Goal: Task Accomplishment & Management: Manage account settings

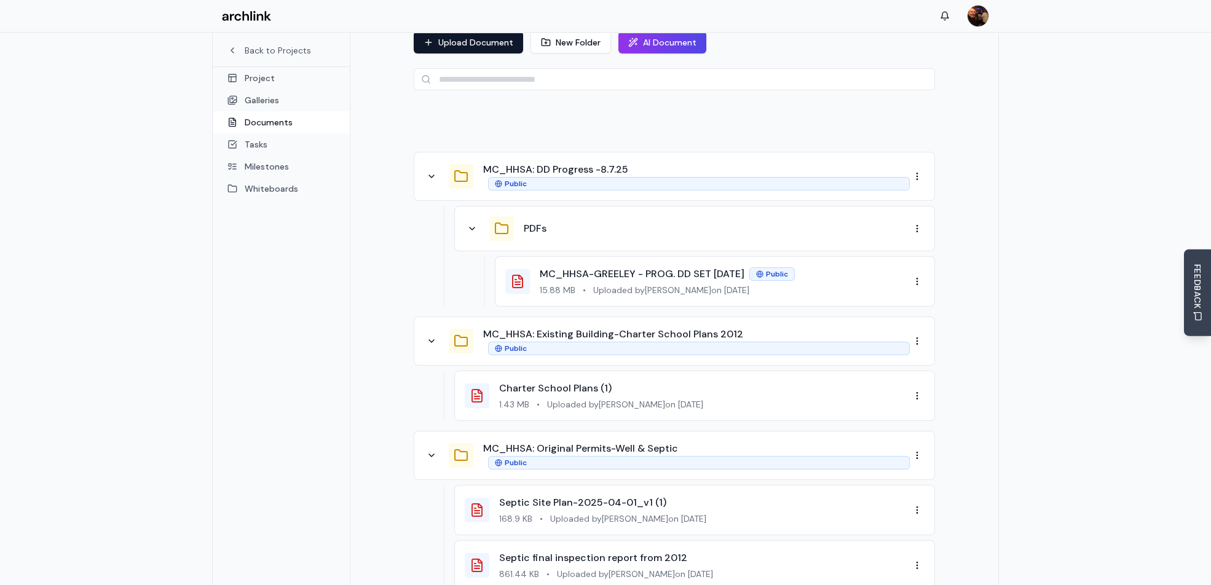
scroll to position [122, 0]
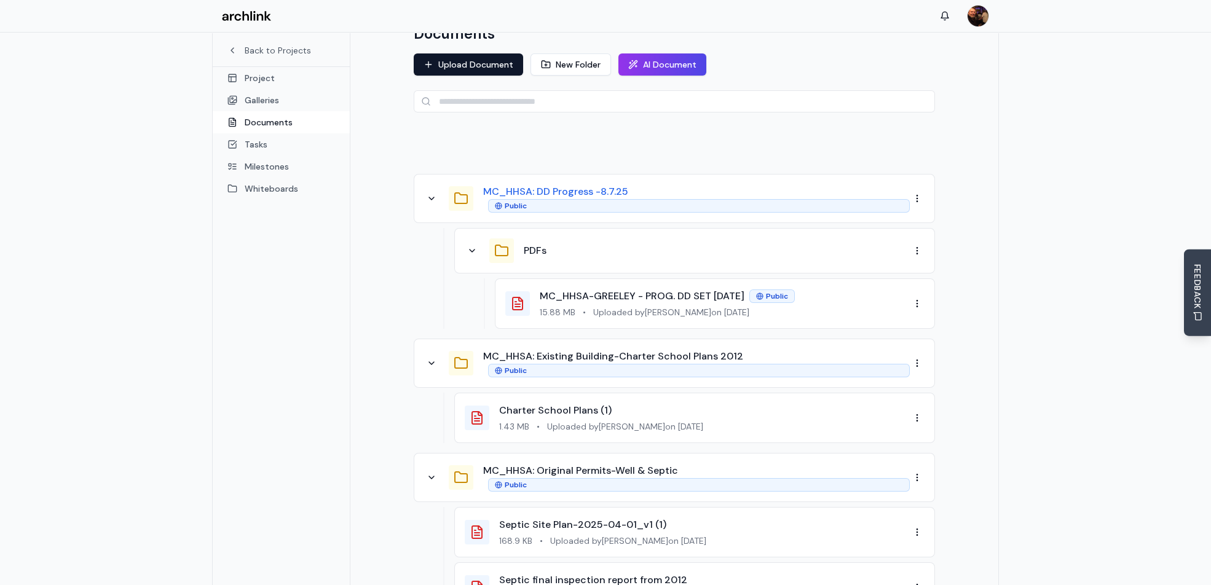
click at [613, 184] on button "MC_HHSA: DD Progress -8.7.25" at bounding box center [555, 191] width 145 height 15
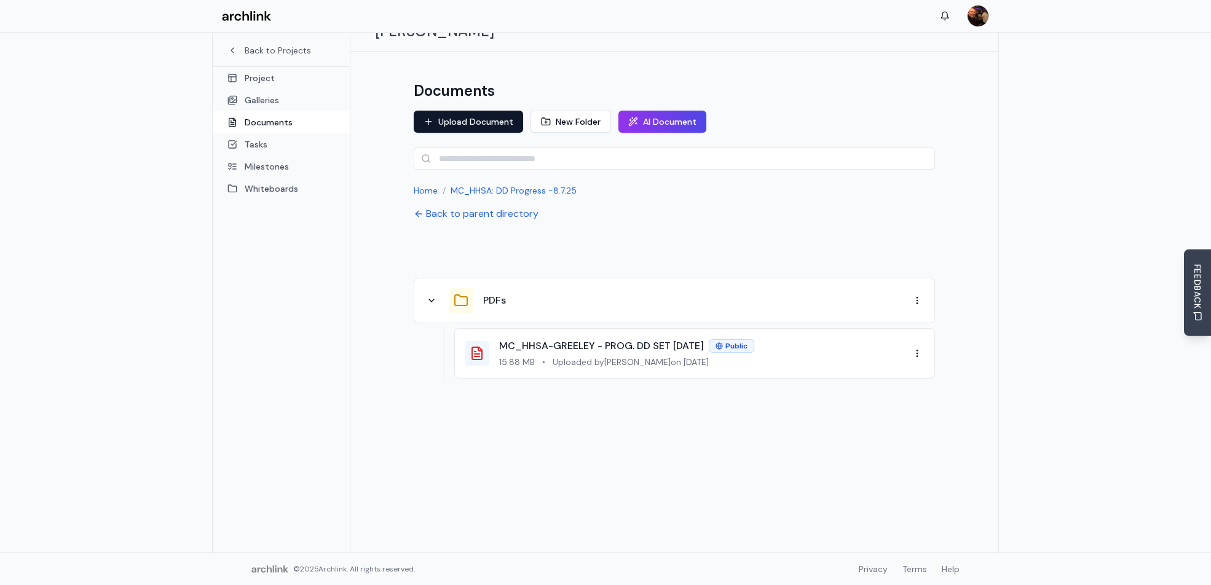
scroll to position [65, 0]
click at [470, 207] on button "Back to parent directory" at bounding box center [476, 214] width 125 height 15
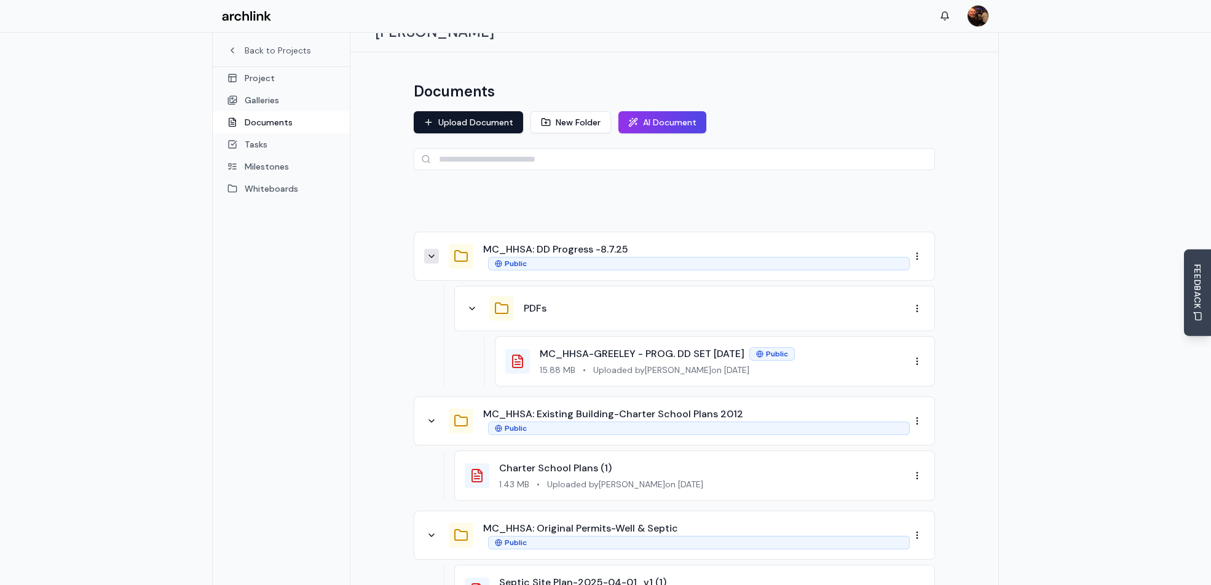
click at [430, 255] on icon at bounding box center [431, 256] width 5 height 2
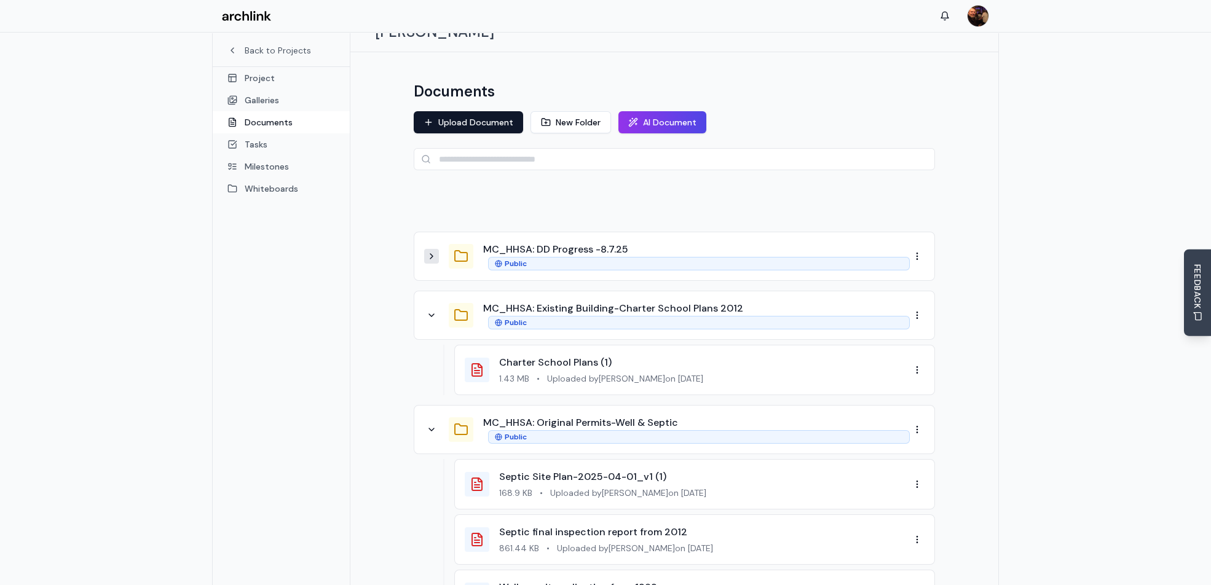
click at [430, 252] on icon at bounding box center [432, 257] width 10 height 10
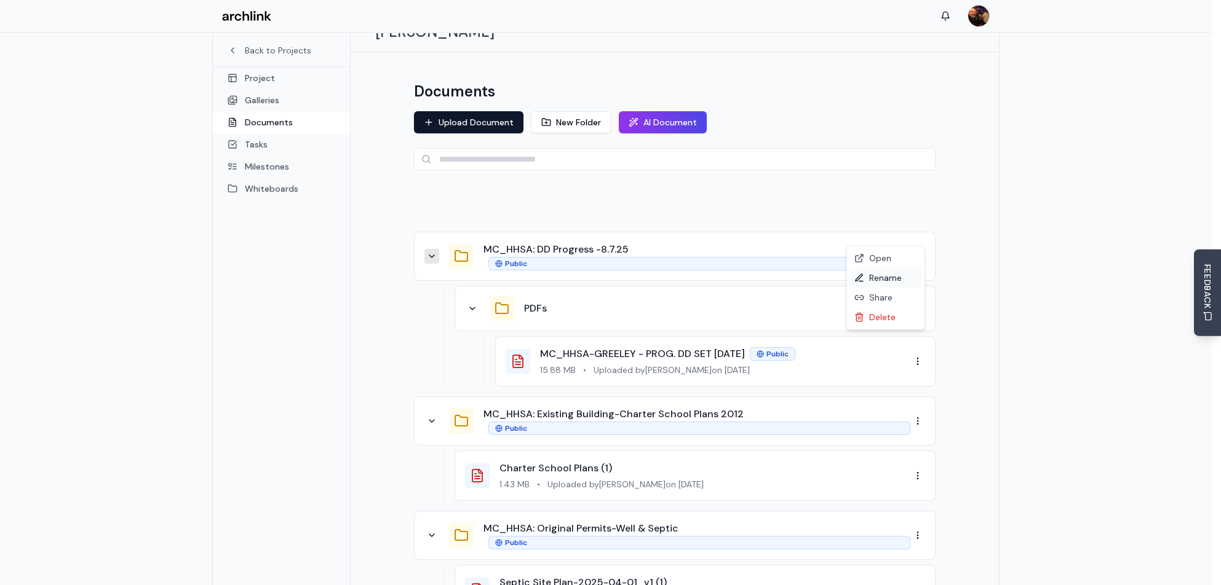
click at [882, 280] on div "Rename" at bounding box center [885, 278] width 73 height 20
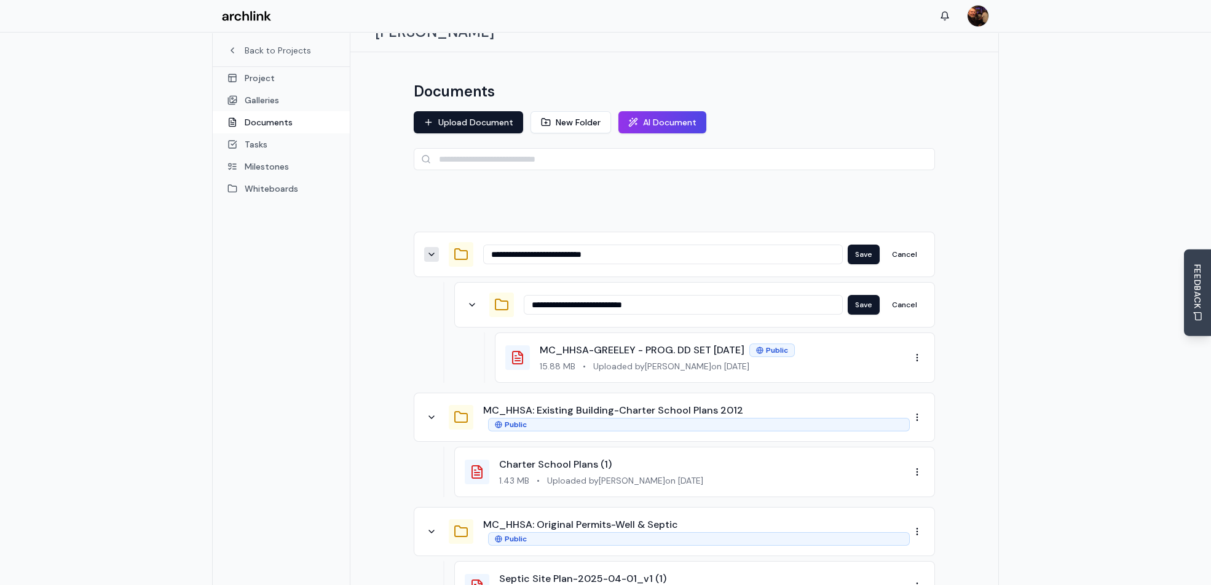
click at [658, 295] on input "**********" at bounding box center [683, 305] width 319 height 20
type input "**********"
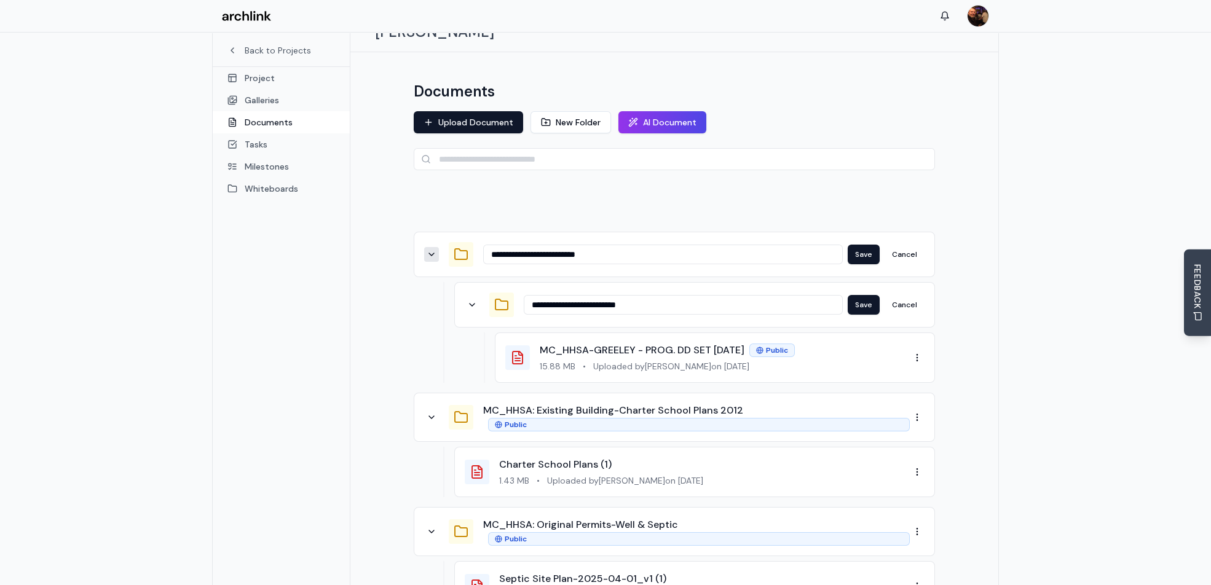
type input "**********"
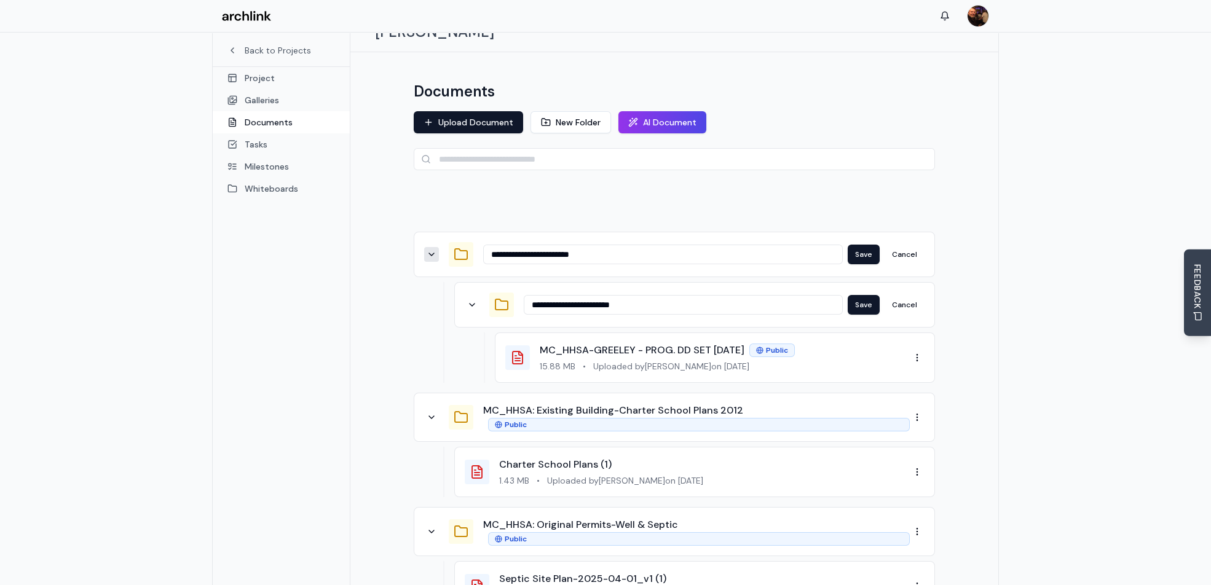
type input "**********"
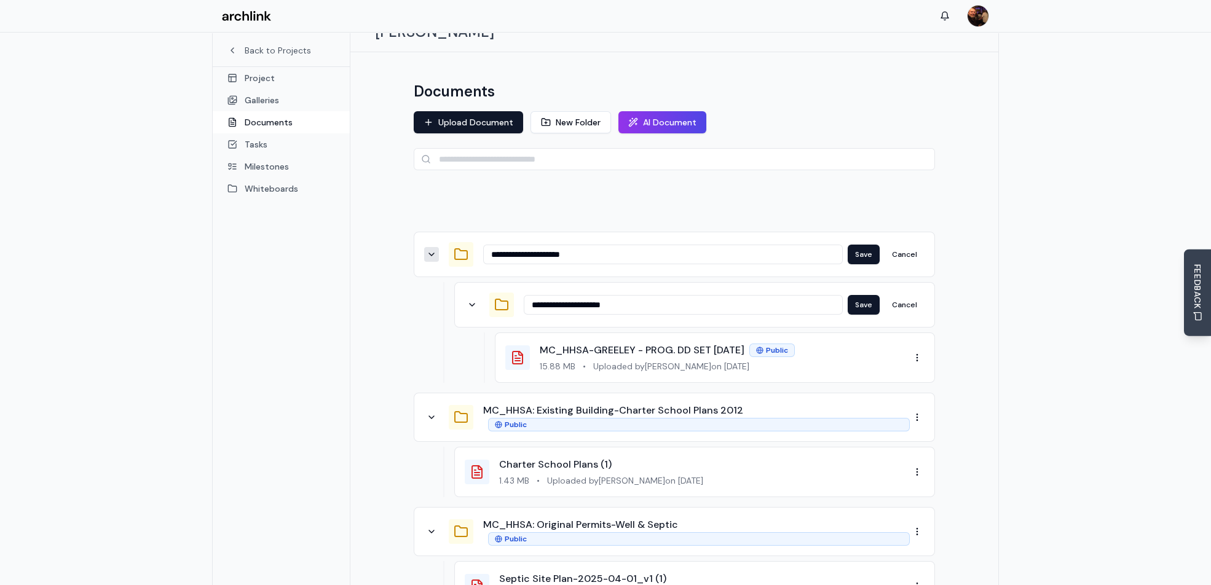
type input "**********"
click at [875, 295] on button "Save" at bounding box center [864, 305] width 32 height 20
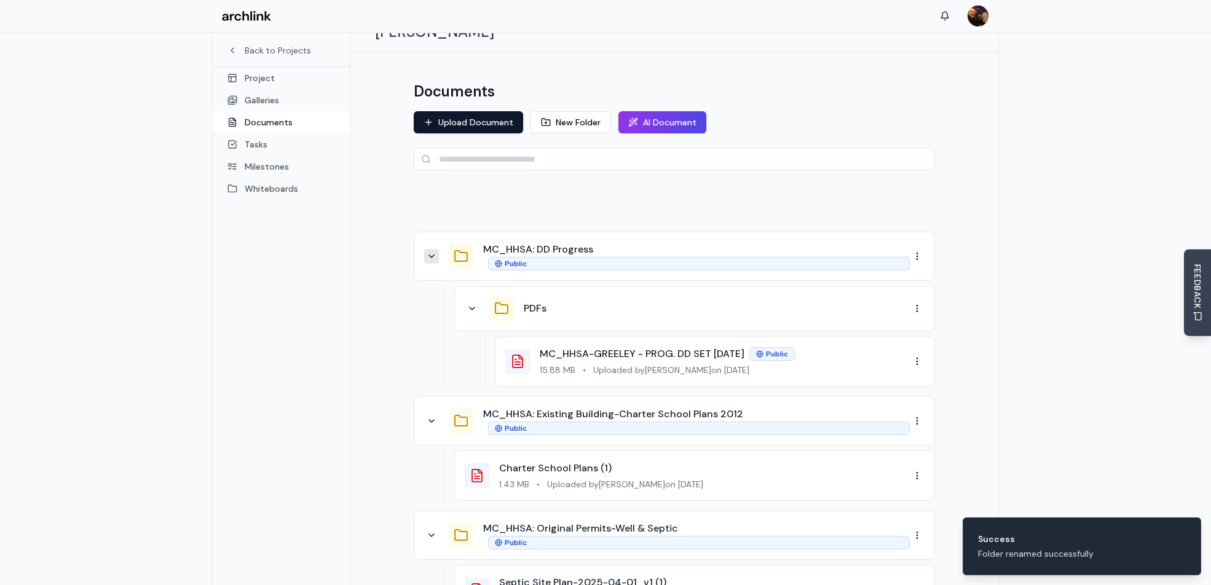
scroll to position [126, 0]
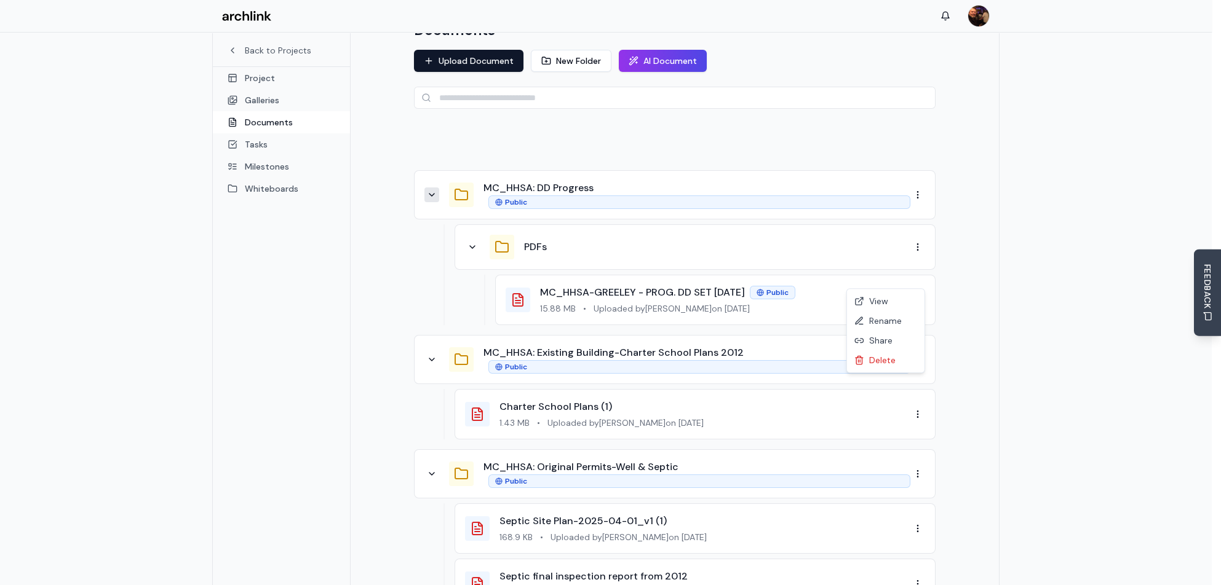
click at [885, 362] on div "Delete" at bounding box center [885, 361] width 73 height 20
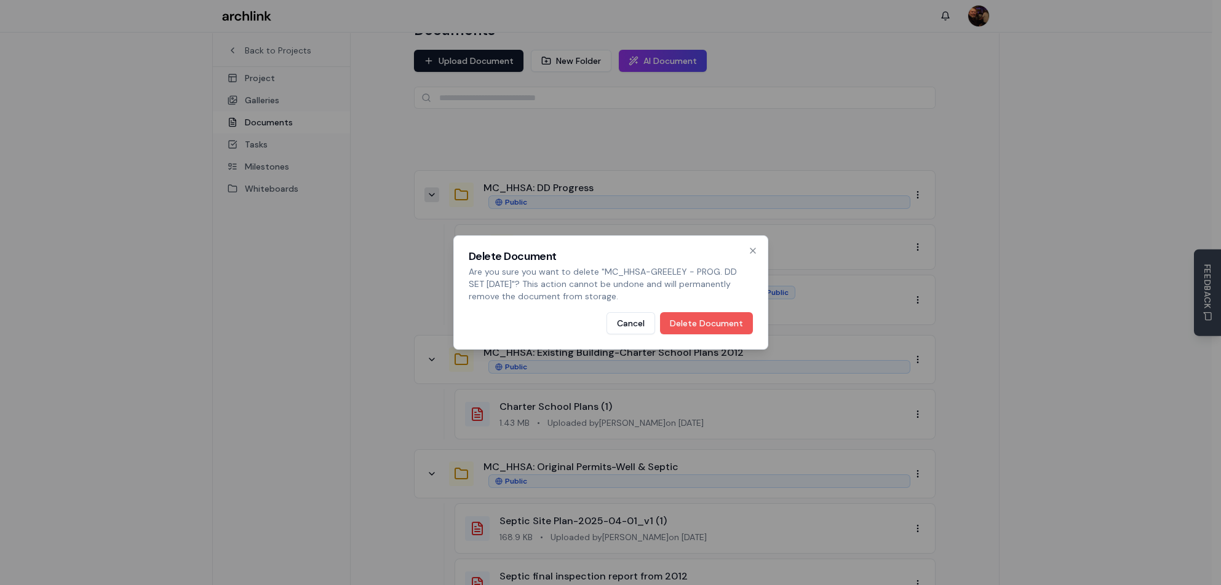
click at [708, 325] on button "Delete Document" at bounding box center [706, 323] width 93 height 22
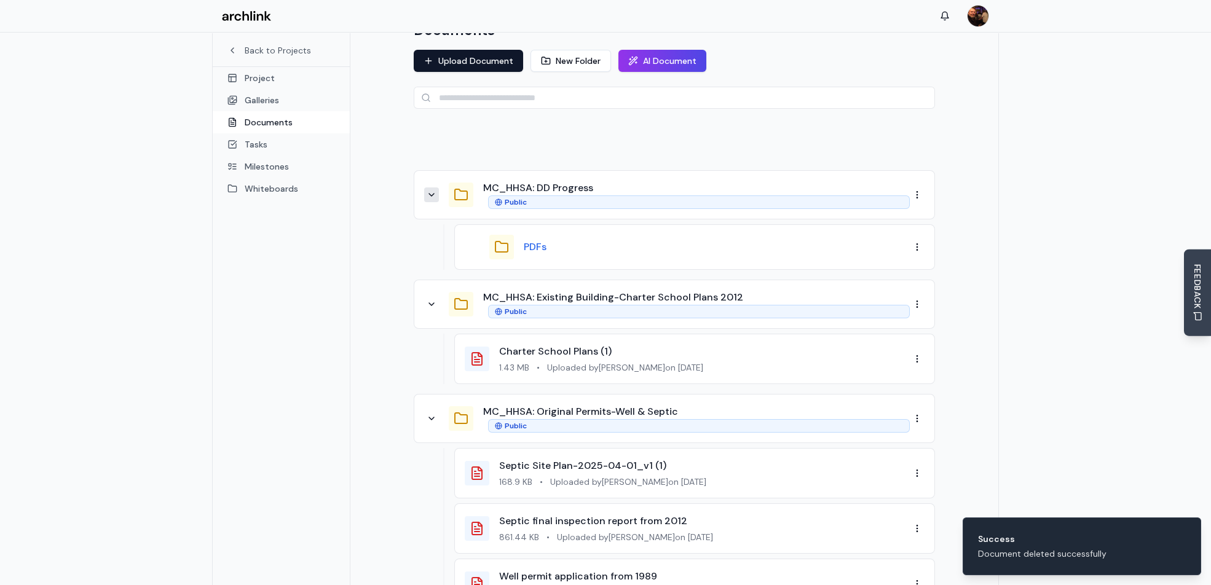
click at [531, 240] on button "PDFs" at bounding box center [535, 247] width 23 height 15
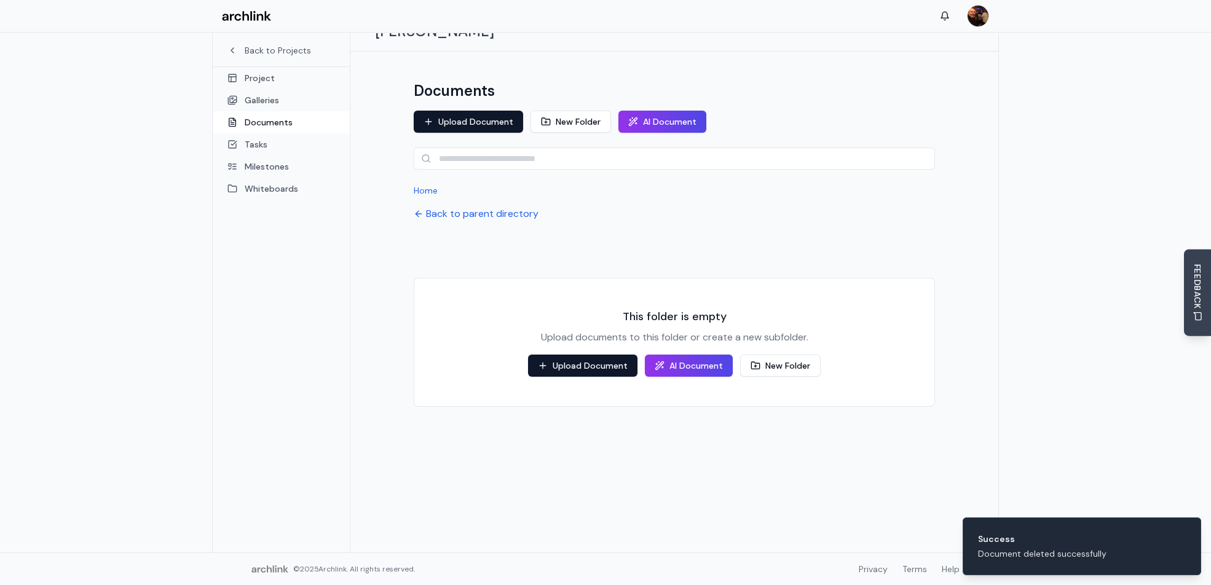
scroll to position [65, 0]
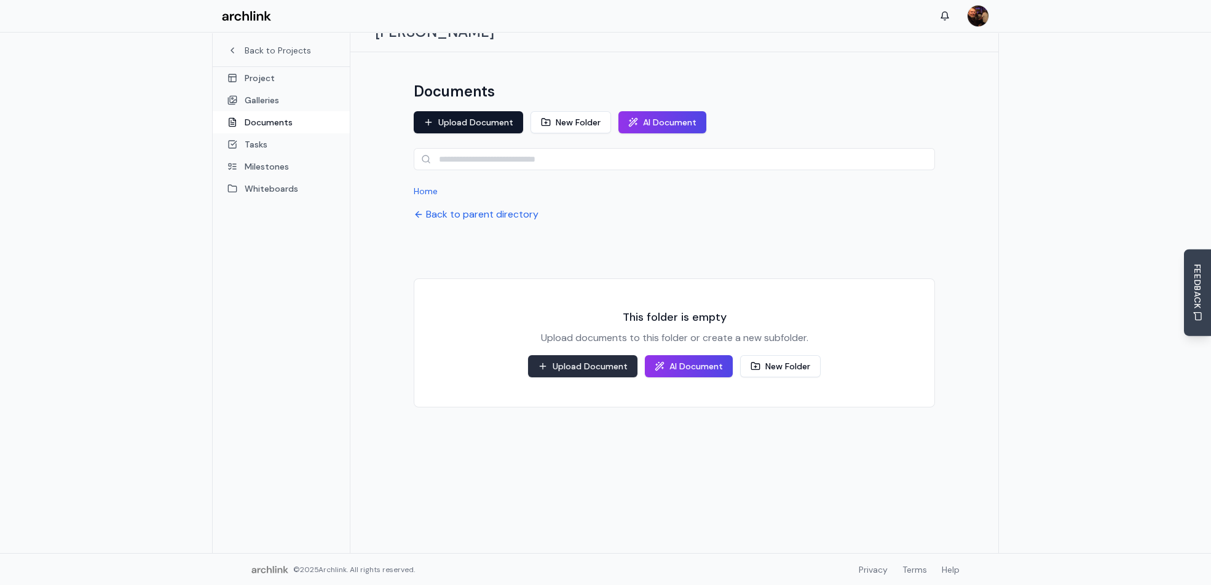
click at [604, 355] on button "Upload Document" at bounding box center [582, 366] width 109 height 22
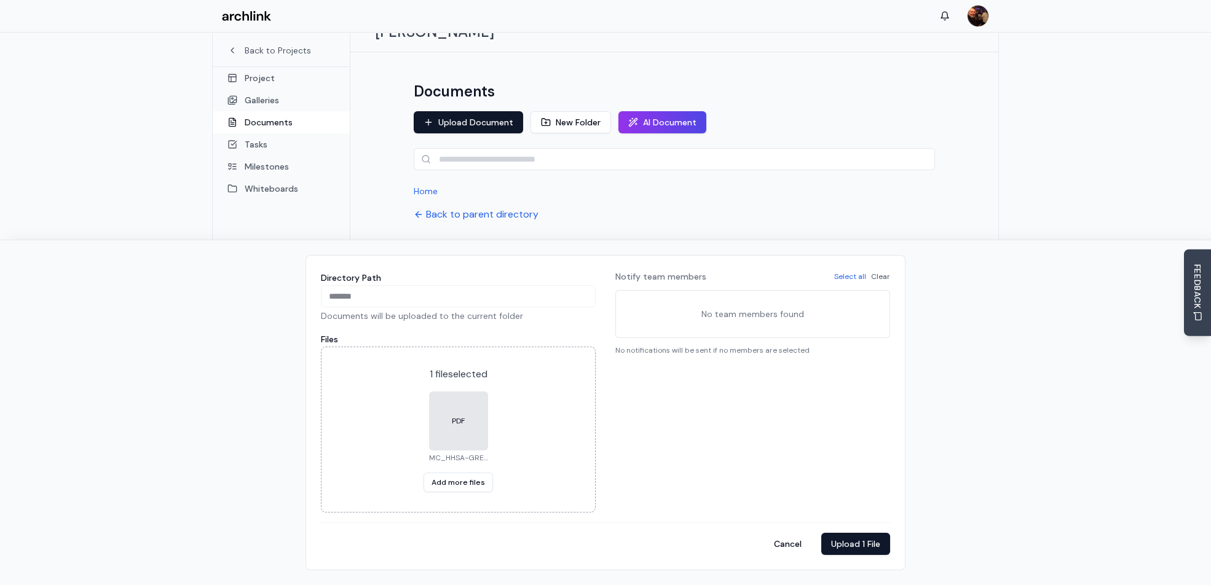
click at [636, 304] on p "No team members found" at bounding box center [753, 314] width 259 height 32
click at [855, 547] on button "Upload 1 File" at bounding box center [856, 544] width 69 height 22
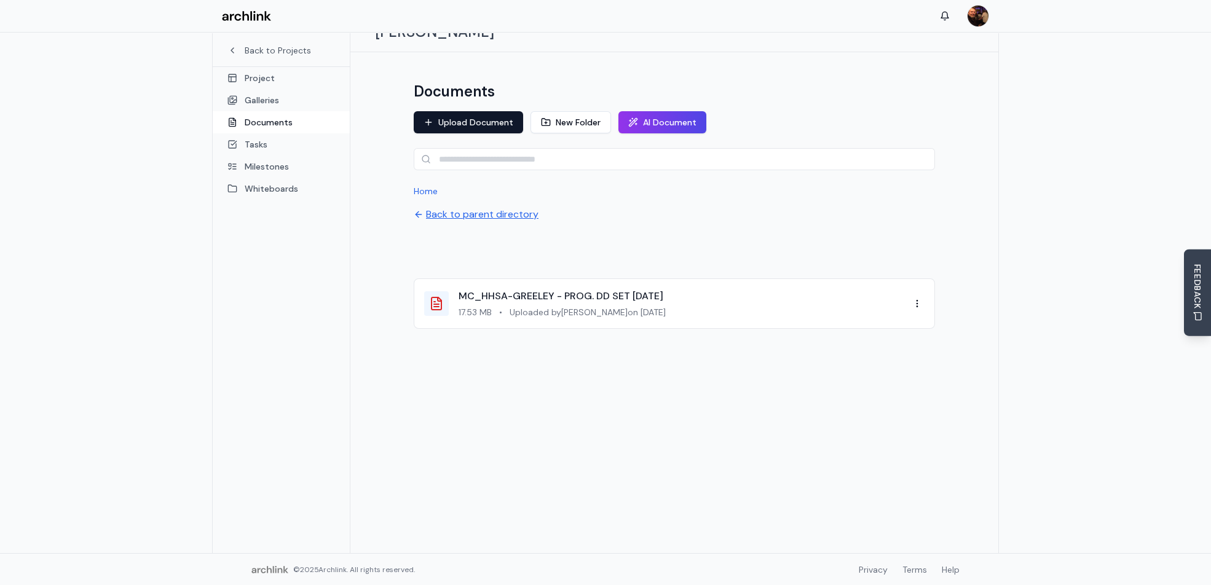
click at [458, 207] on button "Back to parent directory" at bounding box center [476, 214] width 125 height 15
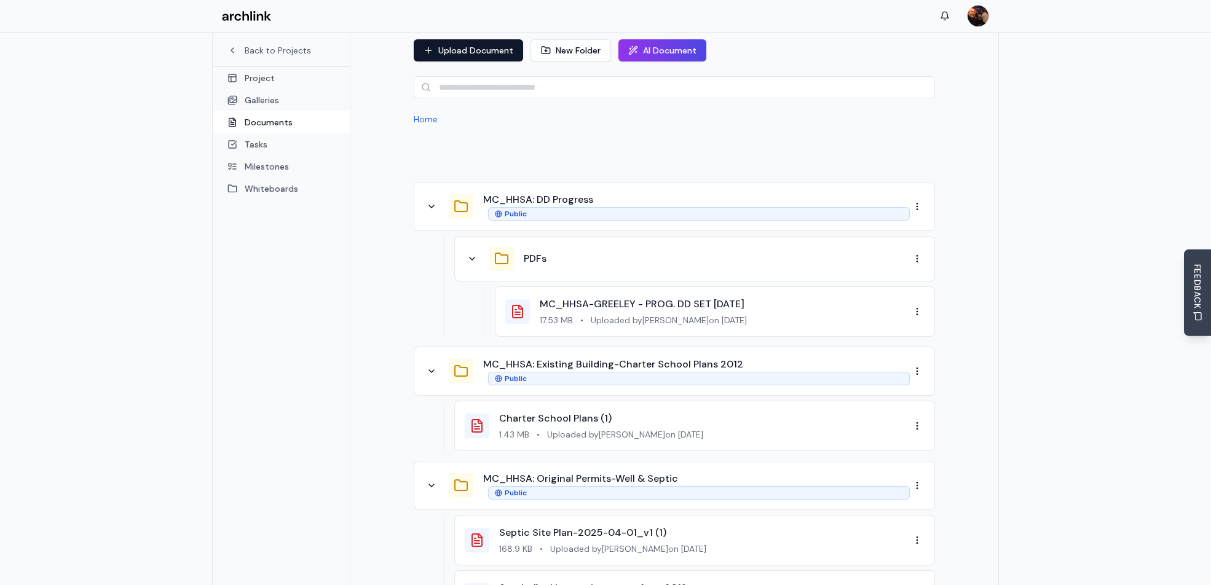
scroll to position [3, 0]
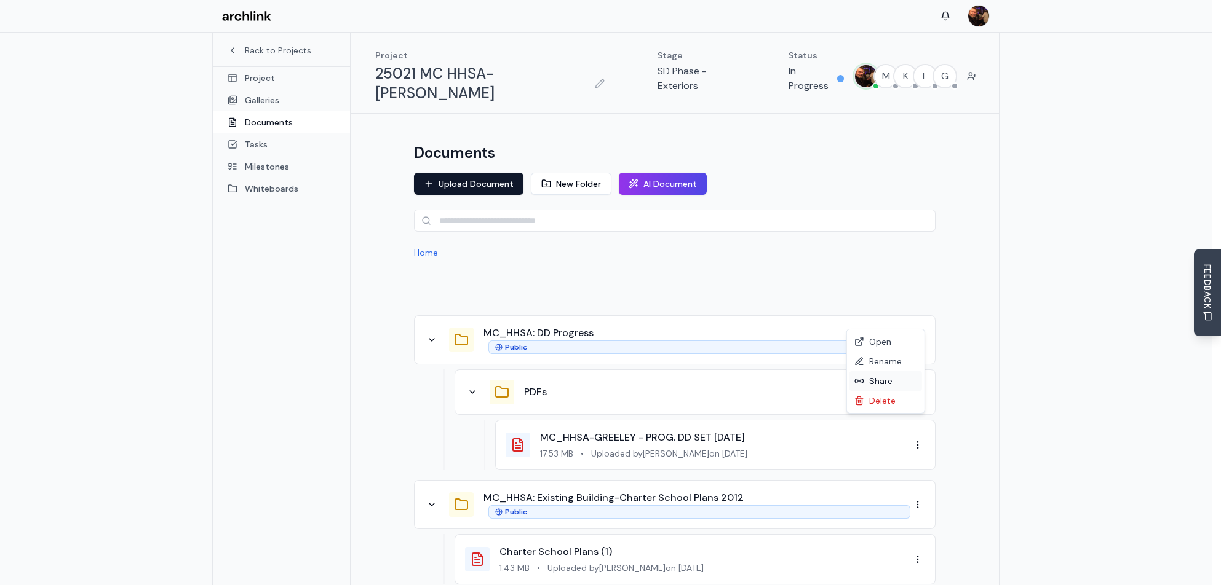
click at [882, 384] on div "Share" at bounding box center [885, 381] width 73 height 20
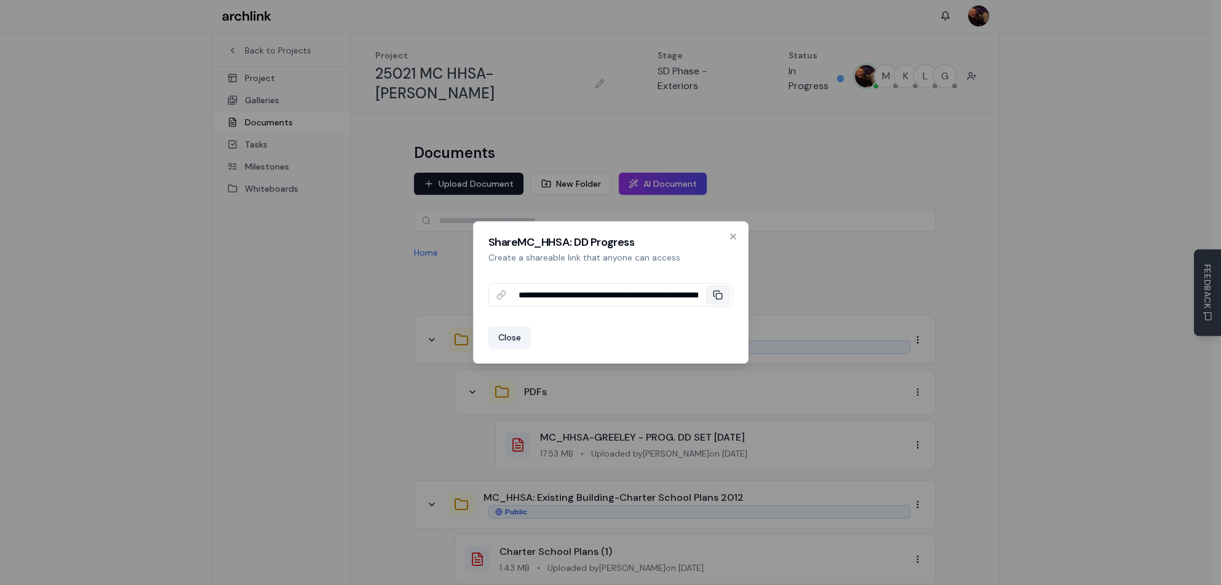
click at [717, 295] on icon at bounding box center [718, 295] width 10 height 10
click at [732, 236] on icon "button" at bounding box center [733, 236] width 5 height 5
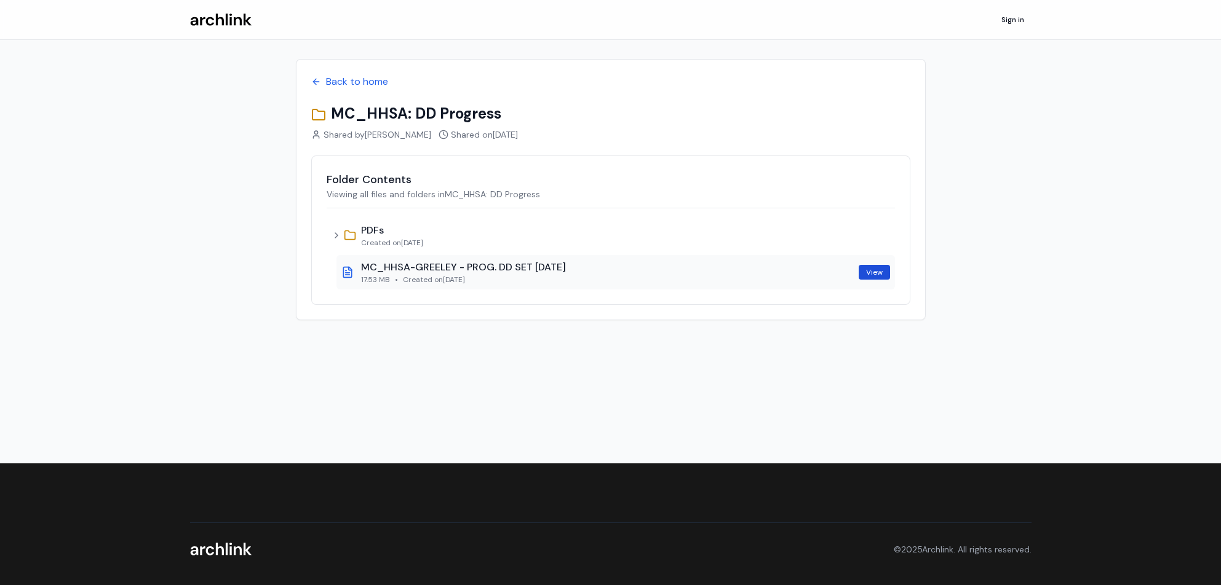
click at [868, 273] on link "View" at bounding box center [873, 272] width 31 height 15
